Goal: Task Accomplishment & Management: Complete application form

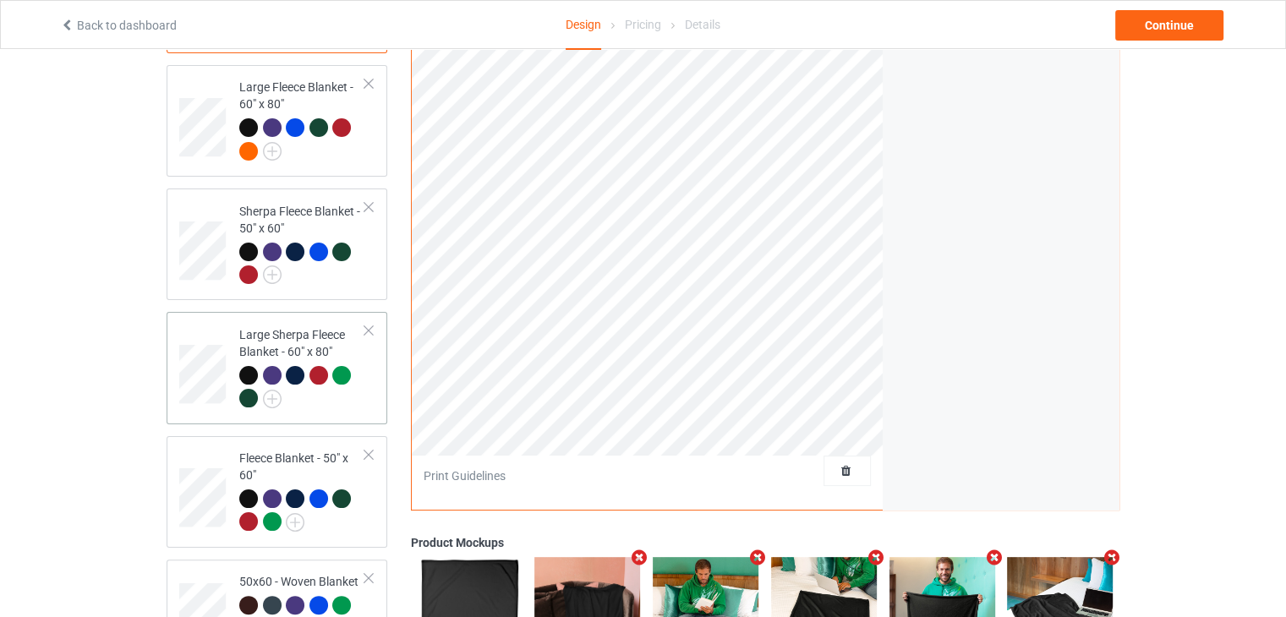
scroll to position [507, 0]
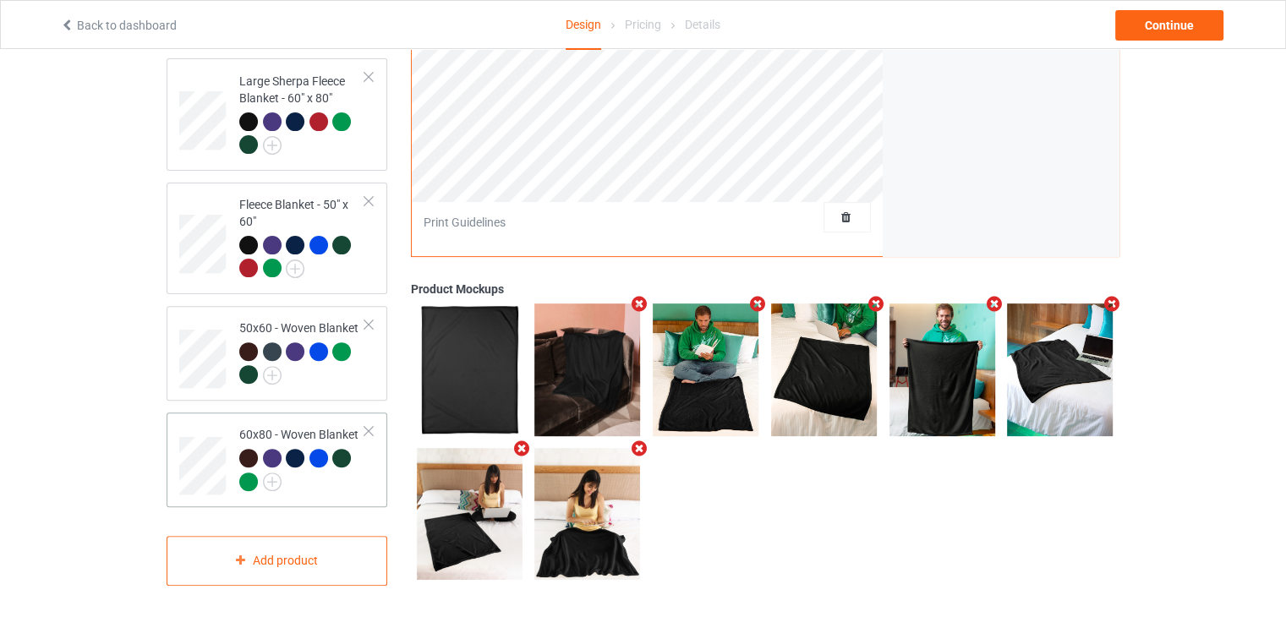
click at [364, 425] on div at bounding box center [369, 431] width 12 height 12
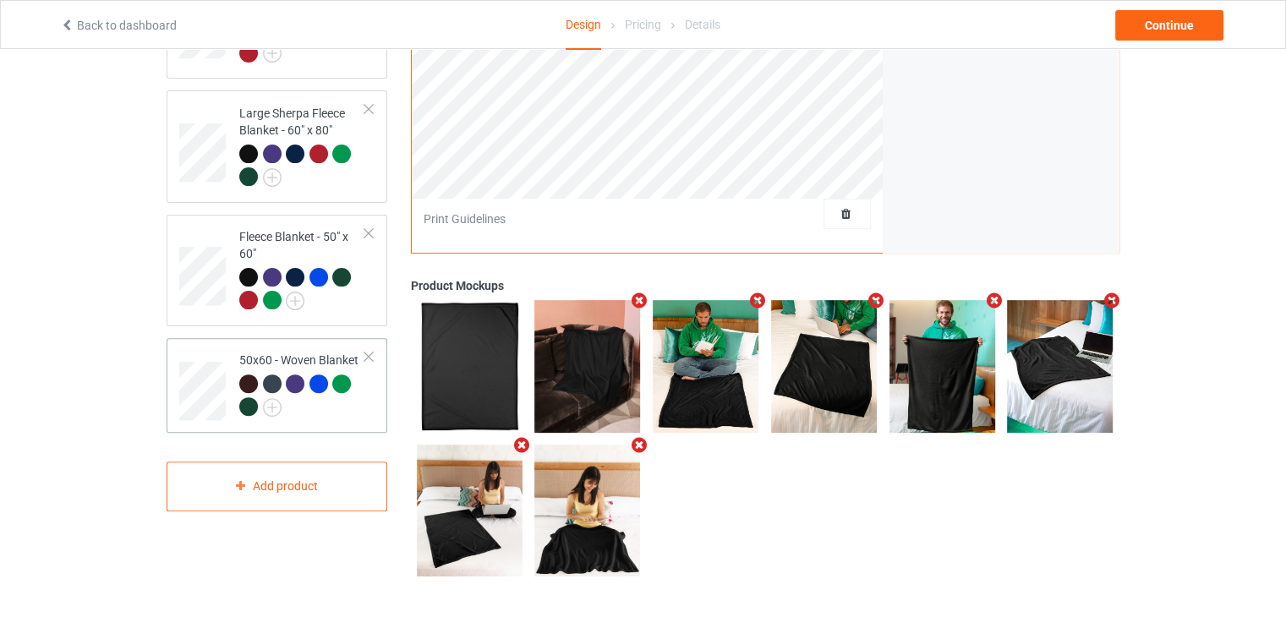
click at [365, 351] on div at bounding box center [369, 357] width 12 height 12
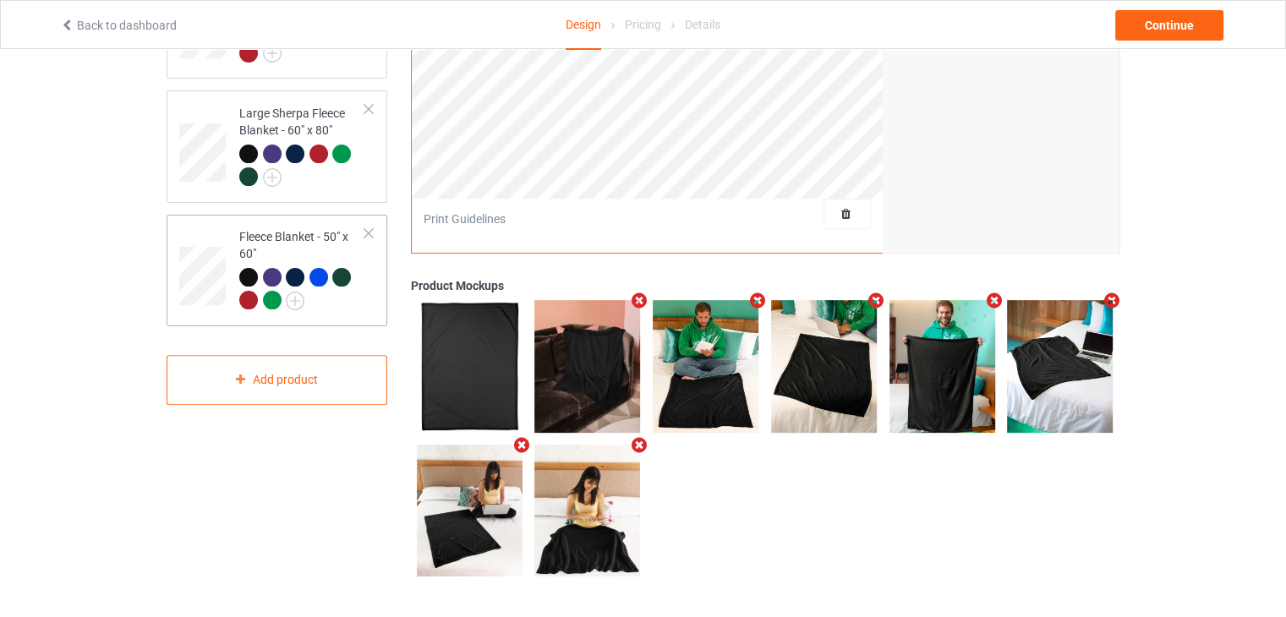
click at [375, 227] on div "Fleece Blanket - 50" x 60"" at bounding box center [277, 271] width 221 height 112
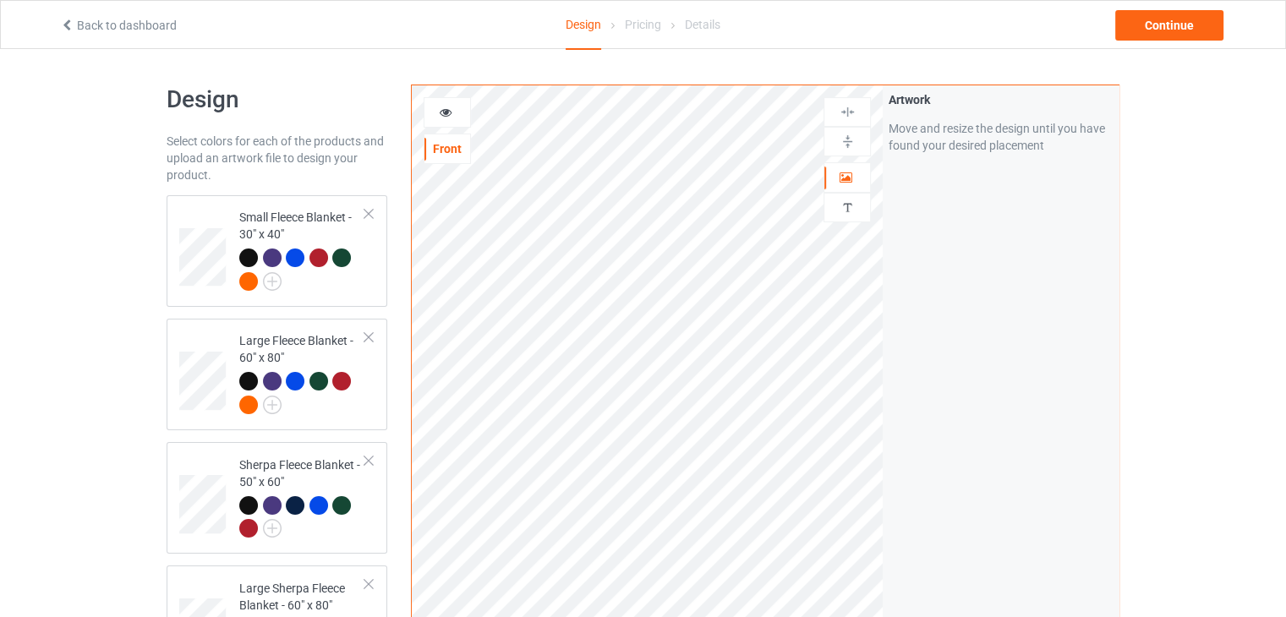
scroll to position [85, 0]
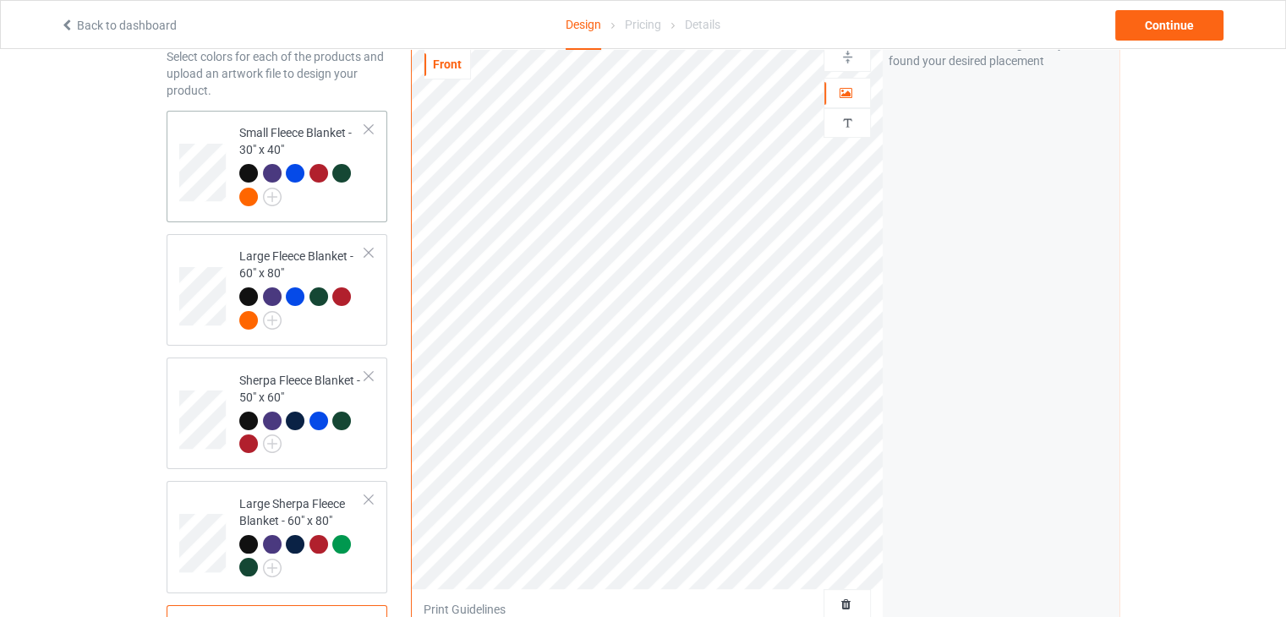
click at [370, 126] on div at bounding box center [369, 129] width 12 height 12
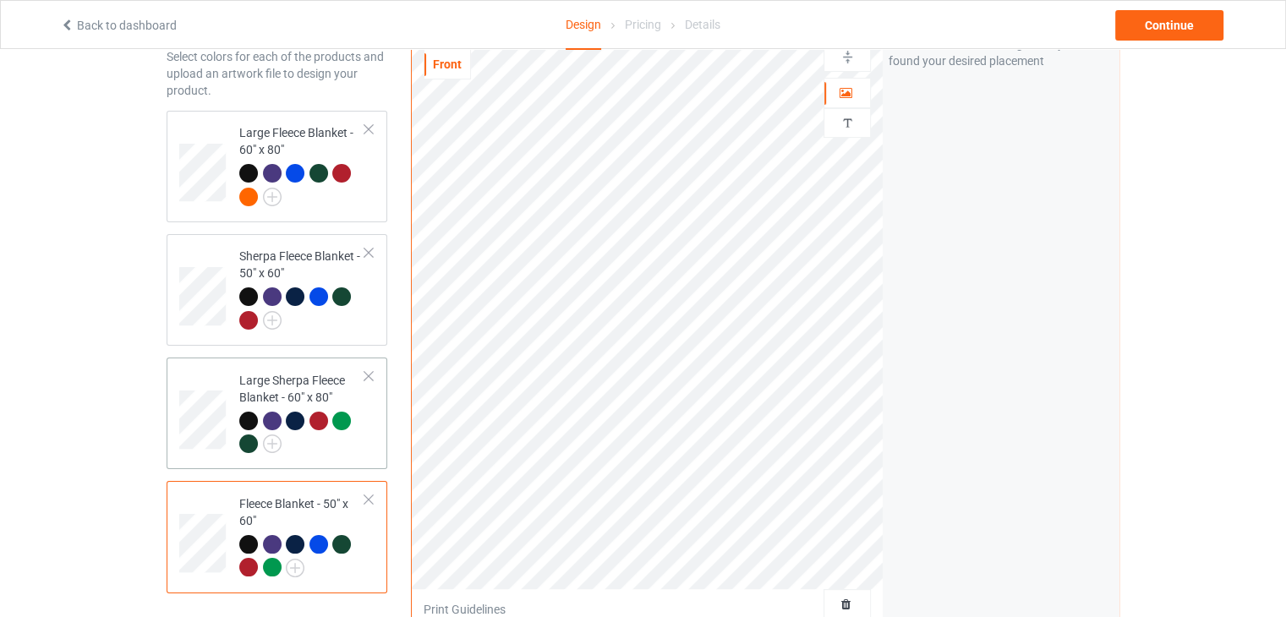
click at [372, 256] on div at bounding box center [369, 253] width 12 height 12
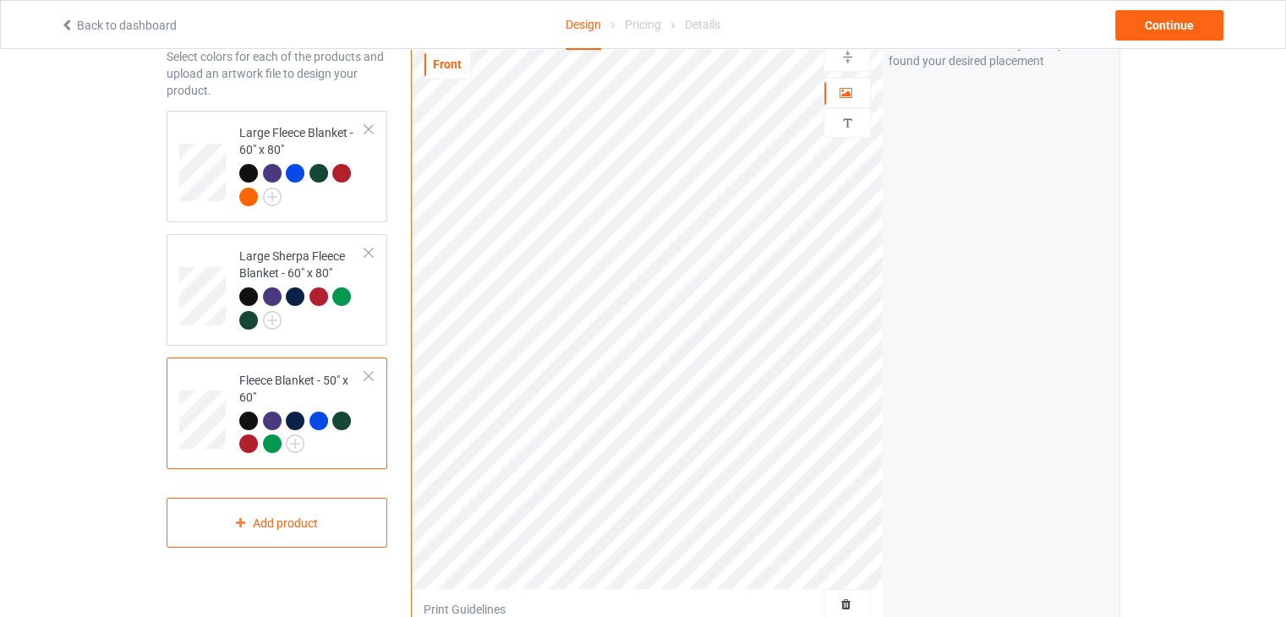
click at [364, 376] on div at bounding box center [369, 376] width 12 height 12
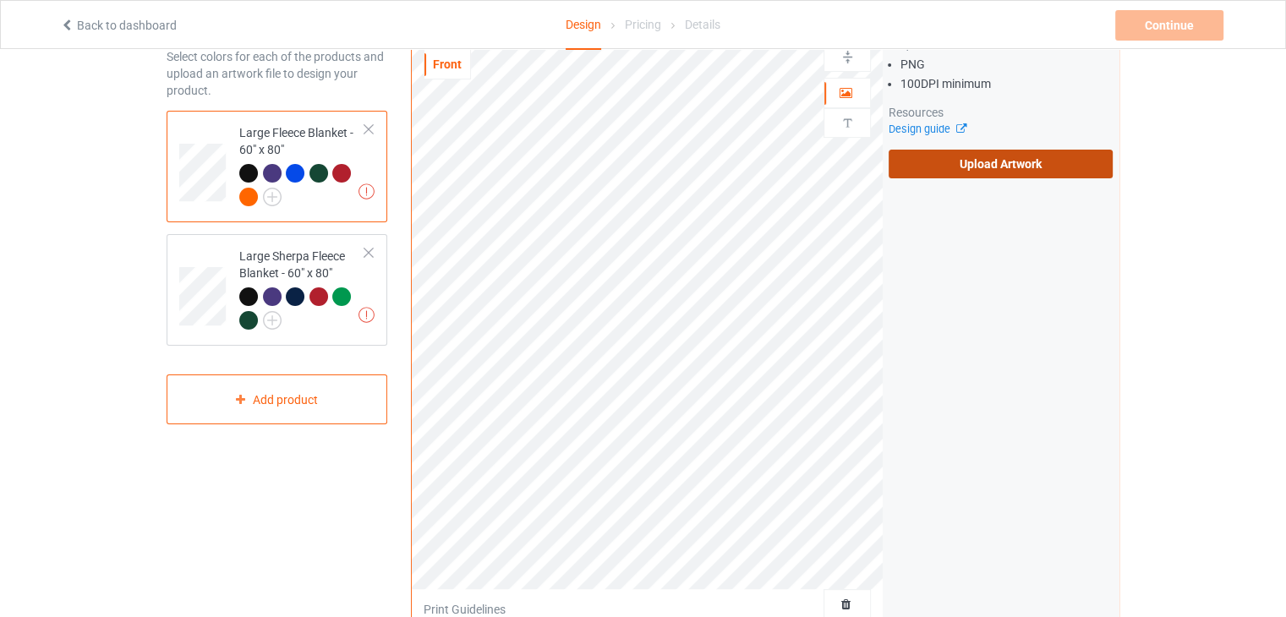
click at [954, 163] on label "Upload Artwork" at bounding box center [1001, 164] width 224 height 29
click at [0, 0] on input "Upload Artwork" at bounding box center [0, 0] width 0 height 0
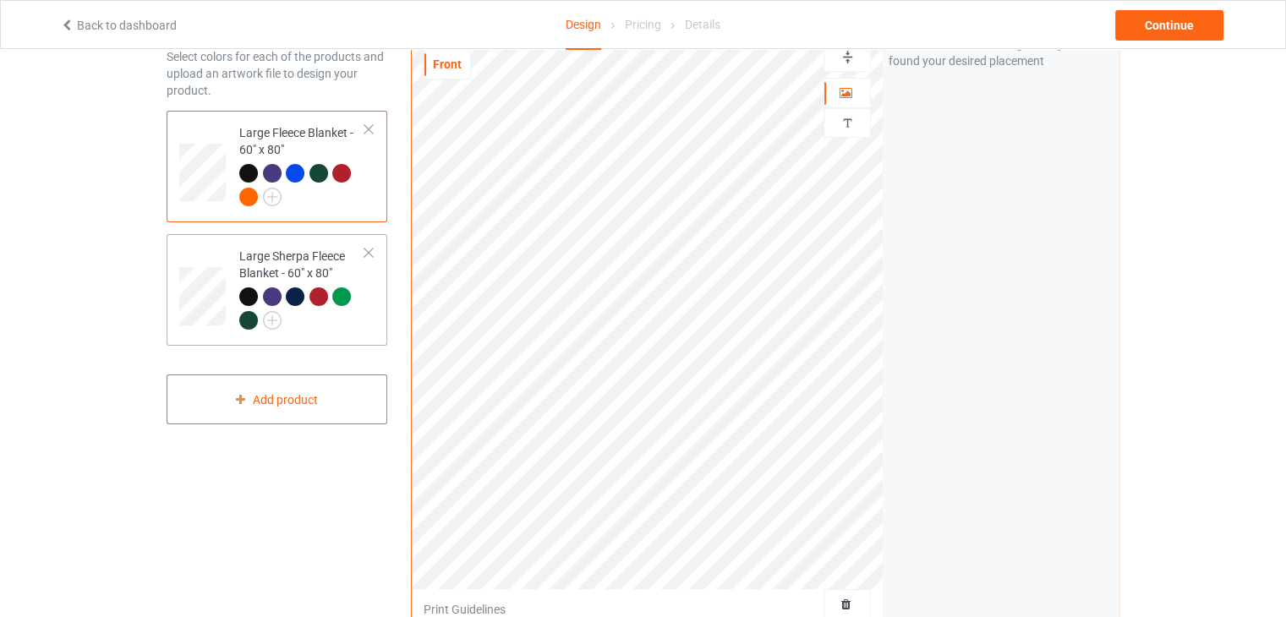
click at [361, 271] on div "Large Sherpa Fleece Blanket - 60" x 80"" at bounding box center [302, 288] width 126 height 80
click at [301, 139] on div "Large Fleece Blanket - 60" x 80"" at bounding box center [302, 164] width 126 height 80
click at [350, 265] on div "Large Sherpa Fleece Blanket - 60" x 80"" at bounding box center [302, 288] width 126 height 80
click at [847, 62] on img at bounding box center [848, 57] width 16 height 16
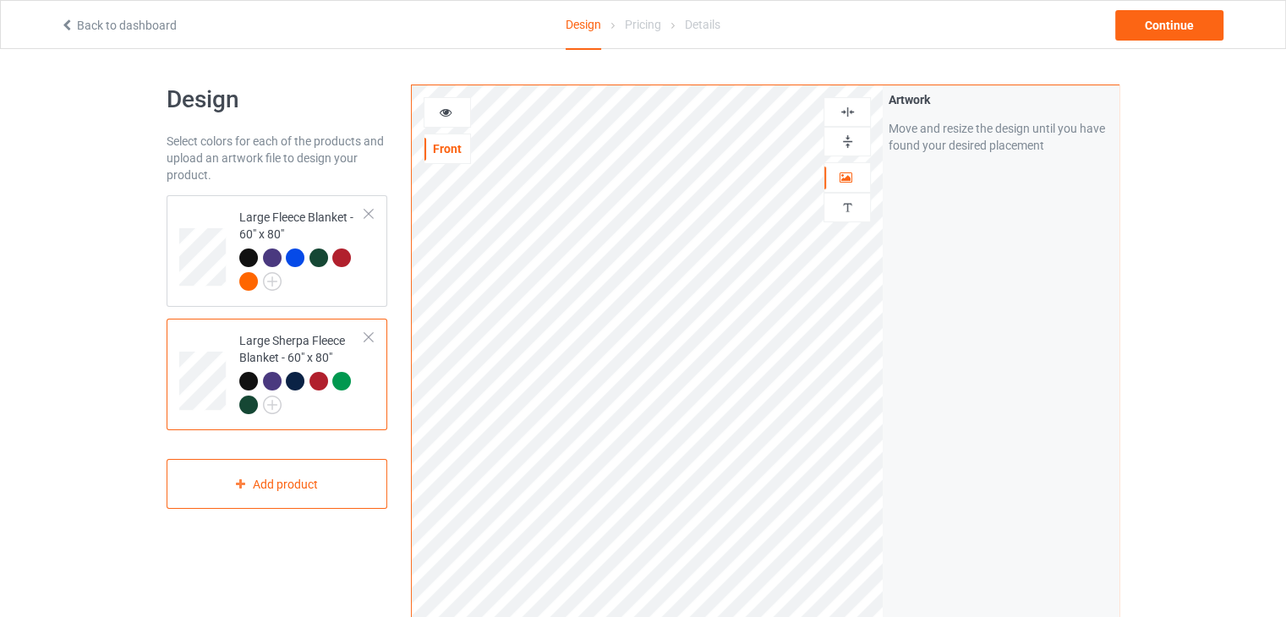
click at [844, 117] on img at bounding box center [848, 112] width 16 height 16
click at [269, 227] on div "Large Fleece Blanket - 60" x 80"" at bounding box center [302, 249] width 126 height 80
click at [856, 138] on div at bounding box center [848, 142] width 46 height 16
click at [852, 112] on img at bounding box center [848, 112] width 16 height 16
click at [853, 140] on img at bounding box center [848, 142] width 16 height 16
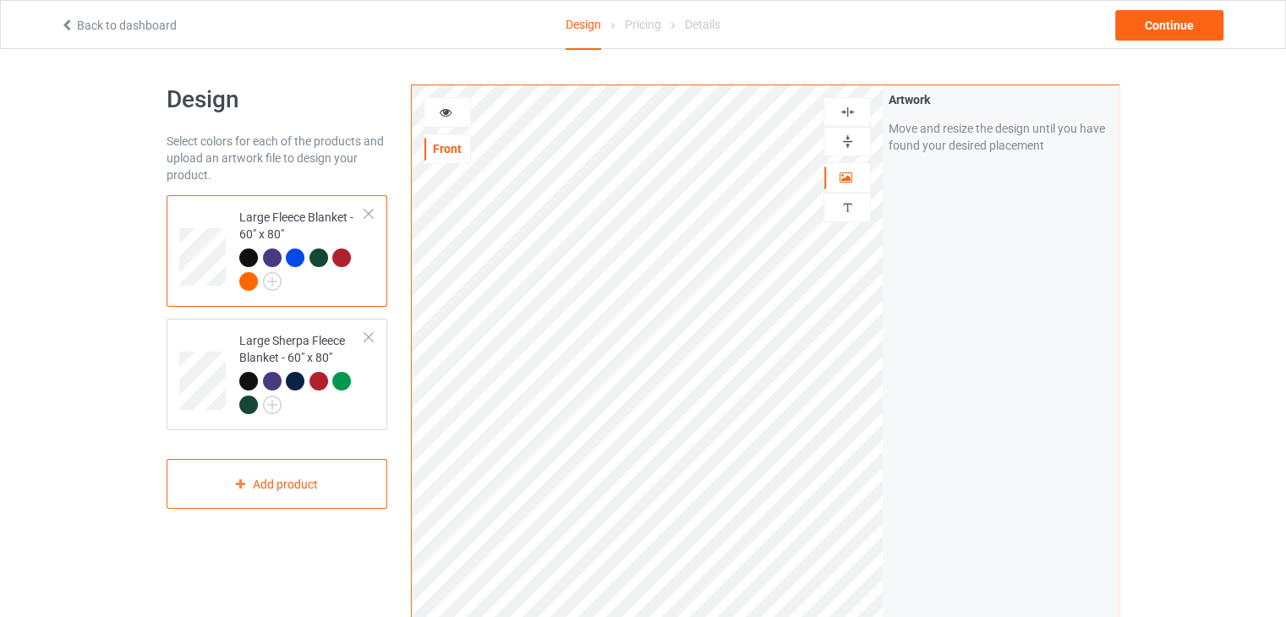
click at [852, 122] on div at bounding box center [847, 112] width 47 height 30
click at [1201, 30] on div "Continue" at bounding box center [1169, 25] width 108 height 30
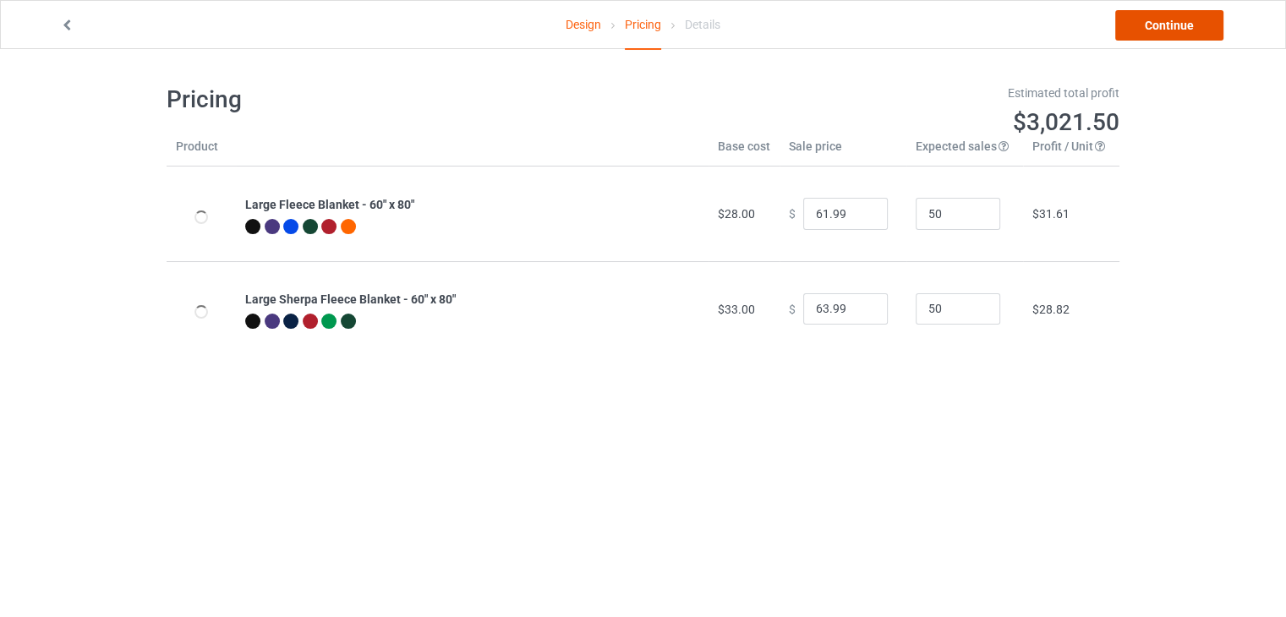
click at [1126, 28] on link "Continue" at bounding box center [1169, 25] width 108 height 30
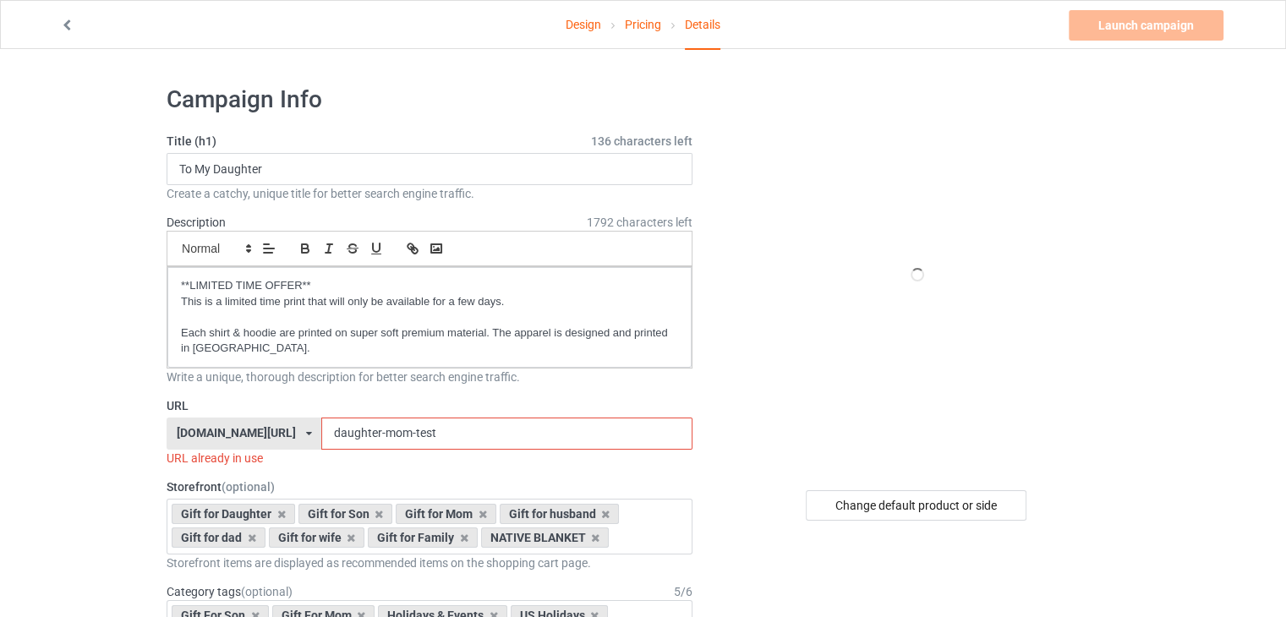
click at [540, 434] on input "daughter-mom-test" at bounding box center [506, 434] width 370 height 32
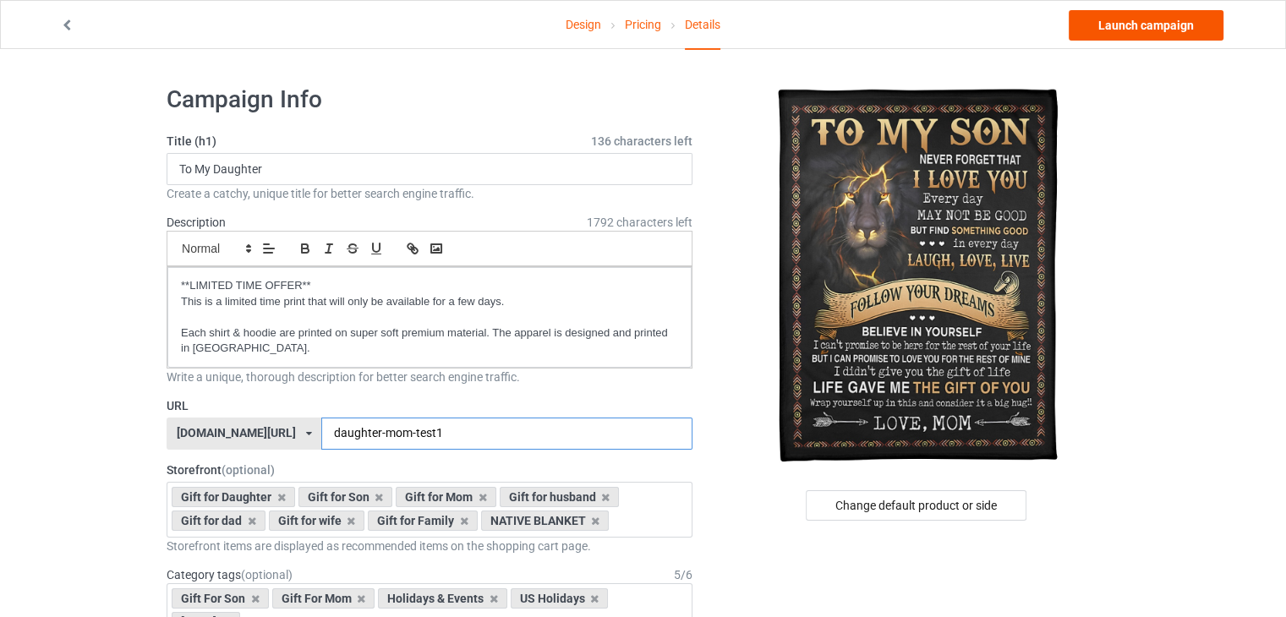
type input "daughter-mom-test1"
click at [1136, 28] on link "Launch campaign" at bounding box center [1146, 25] width 155 height 30
